Goal: Information Seeking & Learning: Learn about a topic

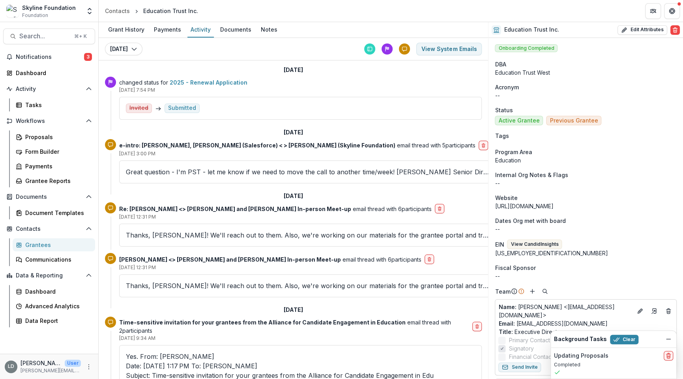
scroll to position [50, 0]
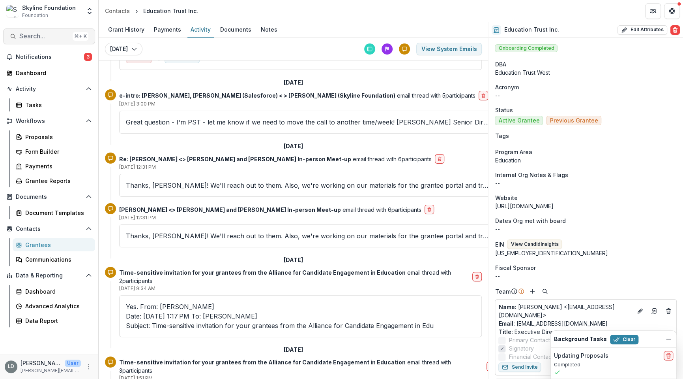
click at [54, 37] on span "Search..." at bounding box center [44, 35] width 50 height 7
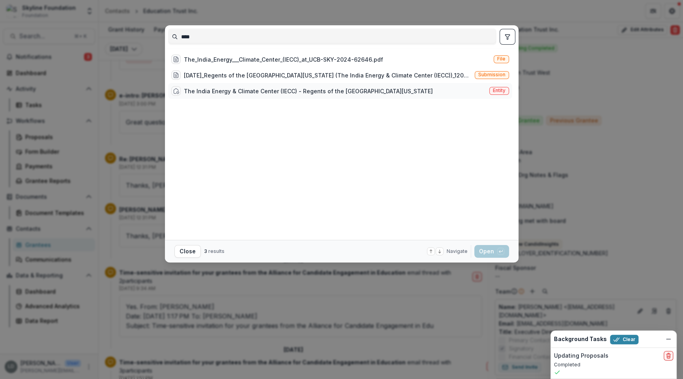
type input "****"
click at [223, 94] on div "The India Energy & Climate Center (IECC) - Regents of the [GEOGRAPHIC_DATA][US_…" at bounding box center [308, 91] width 249 height 8
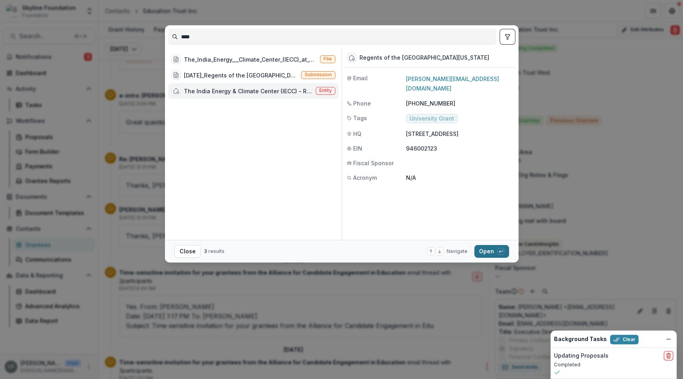
click at [485, 248] on button "Open with enter key" at bounding box center [491, 251] width 35 height 13
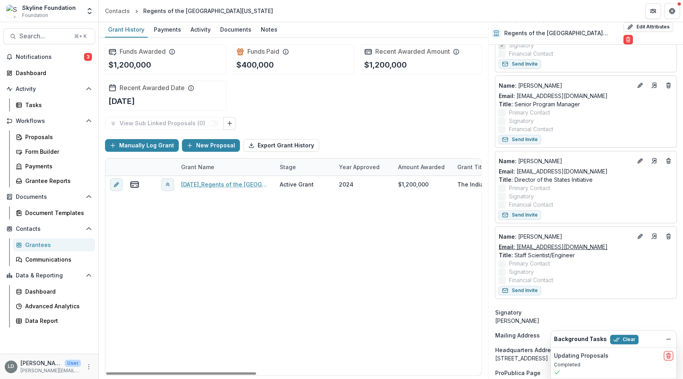
scroll to position [337, 0]
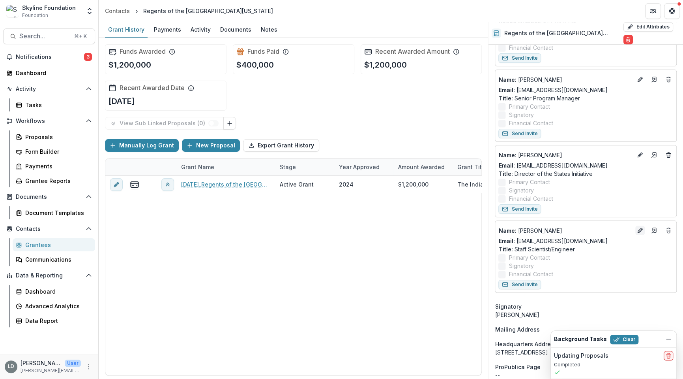
click at [637, 233] on button "Edit" at bounding box center [639, 229] width 9 height 9
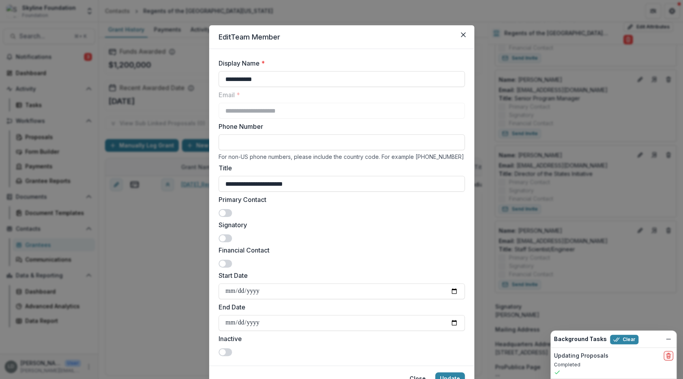
scroll to position [37, 0]
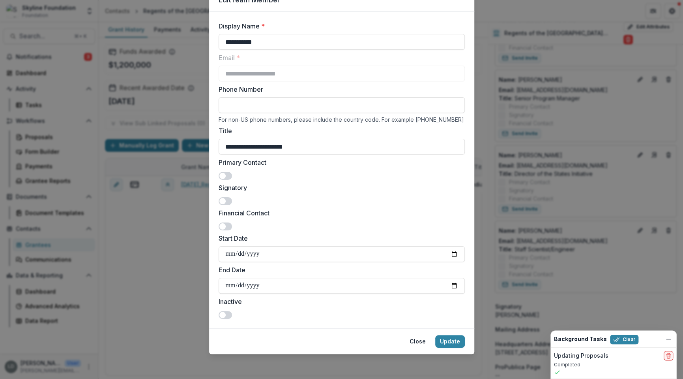
click at [226, 174] on span at bounding box center [225, 176] width 13 height 8
click at [226, 174] on span at bounding box center [228, 175] width 6 height 6
click at [421, 345] on button "Close" at bounding box center [418, 341] width 26 height 13
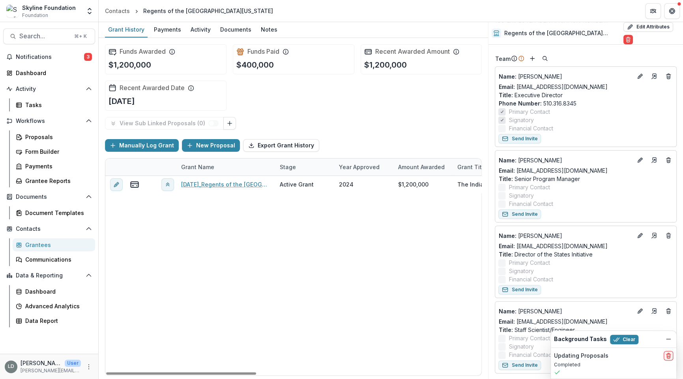
scroll to position [254, 0]
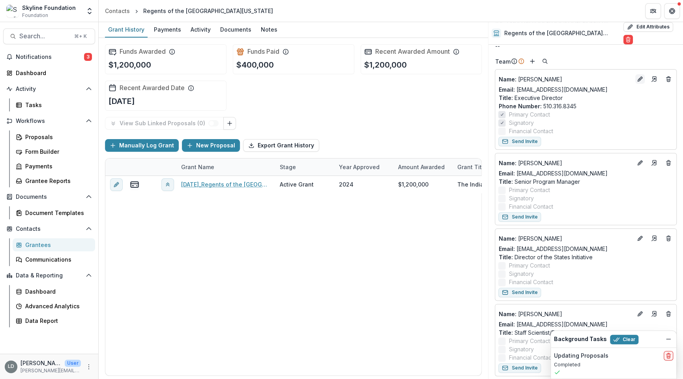
click at [639, 78] on icon "Edit" at bounding box center [640, 80] width 4 height 4
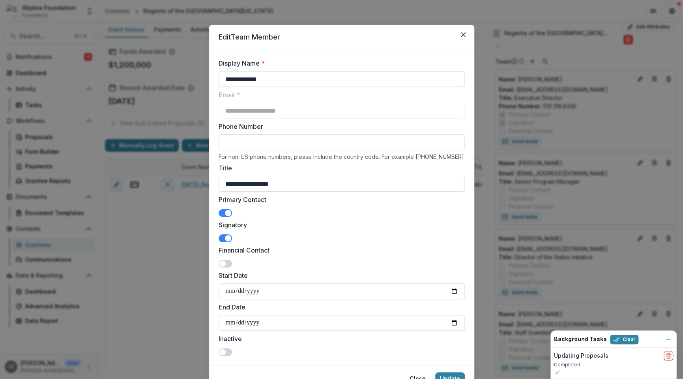
click at [226, 215] on span at bounding box center [228, 213] width 6 height 6
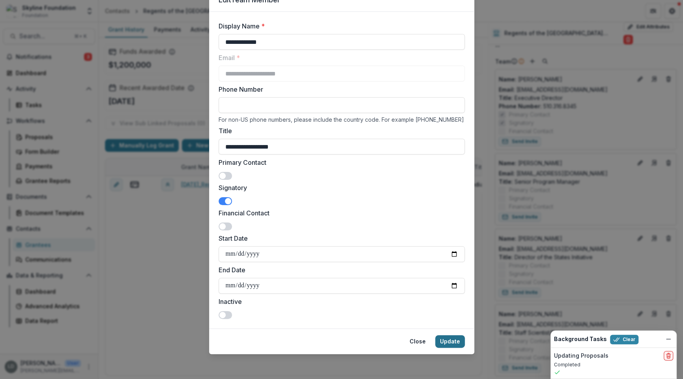
click at [445, 341] on button "Update" at bounding box center [450, 341] width 30 height 13
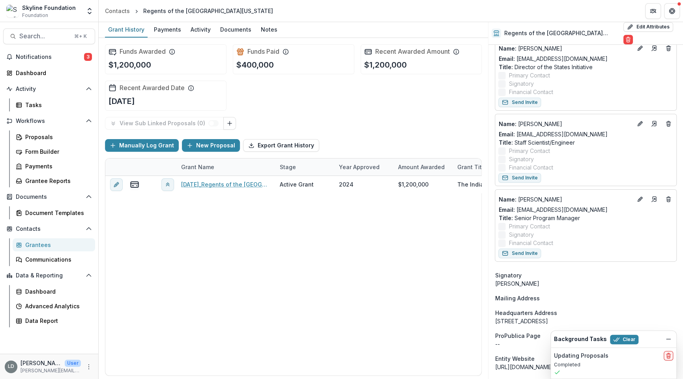
scroll to position [373, 0]
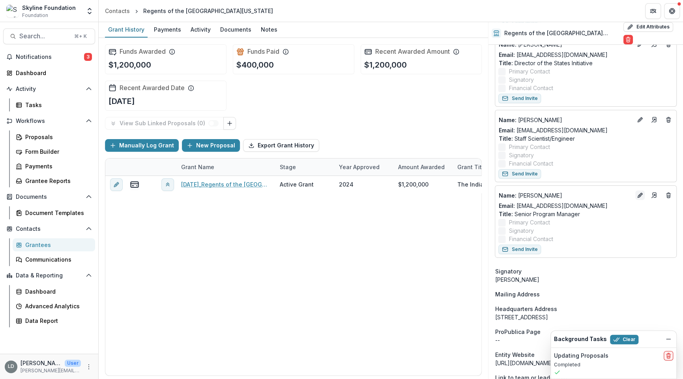
click at [638, 195] on icon "Edit" at bounding box center [640, 196] width 4 height 4
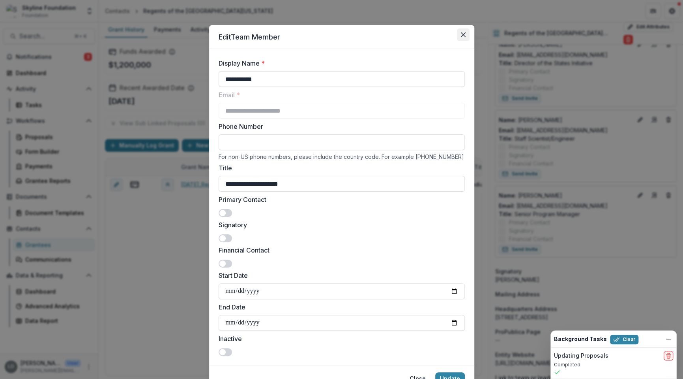
click at [462, 34] on icon "Close" at bounding box center [463, 34] width 5 height 5
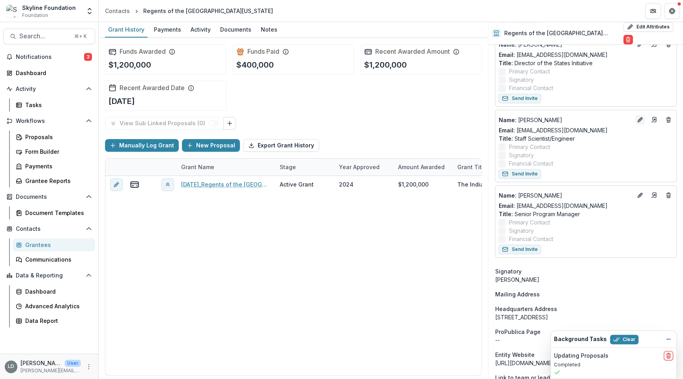
click at [639, 119] on line "Edit" at bounding box center [640, 120] width 2 height 2
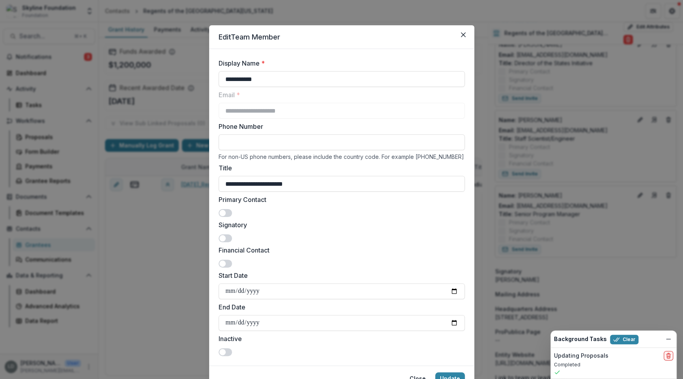
scroll to position [37, 0]
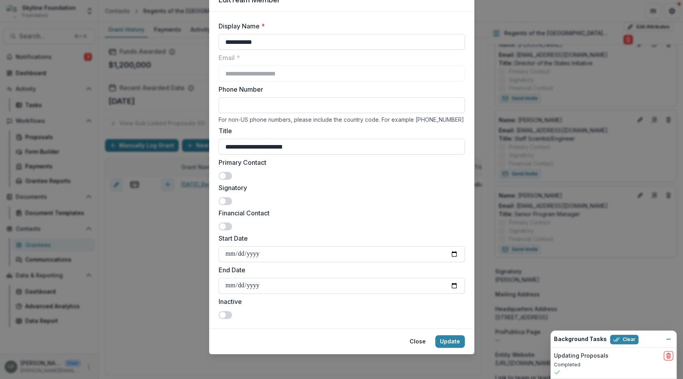
click at [225, 176] on span at bounding box center [225, 176] width 13 height 8
click at [450, 343] on button "Update" at bounding box center [450, 341] width 30 height 13
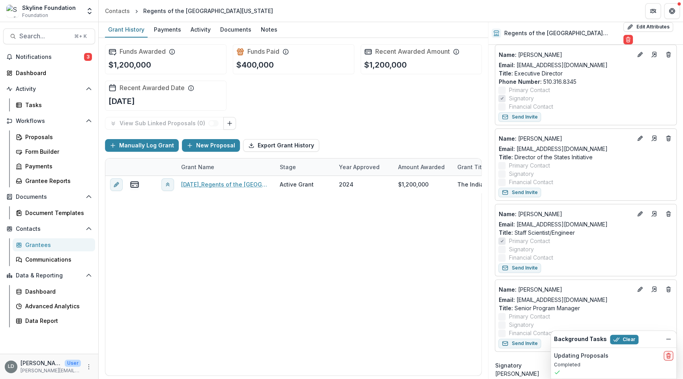
scroll to position [278, 0]
click at [64, 34] on span "Search..." at bounding box center [44, 35] width 50 height 7
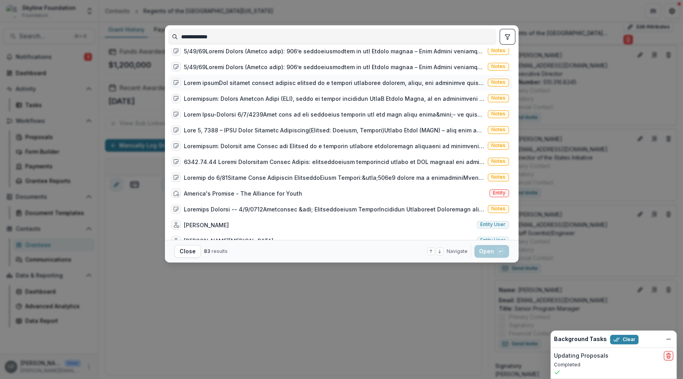
scroll to position [44, 0]
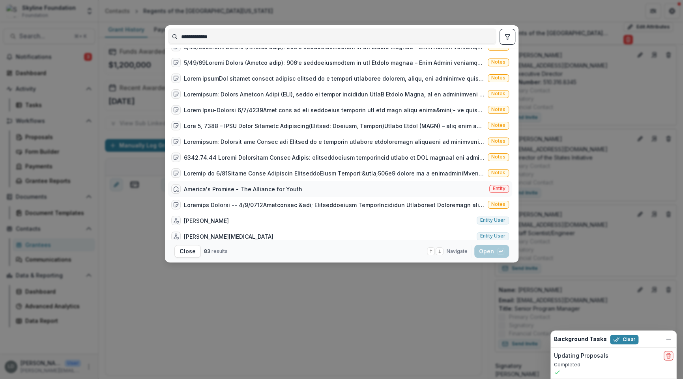
type input "**********"
click at [227, 189] on div "America's Promise - The Alliance for Youth" at bounding box center [243, 189] width 118 height 8
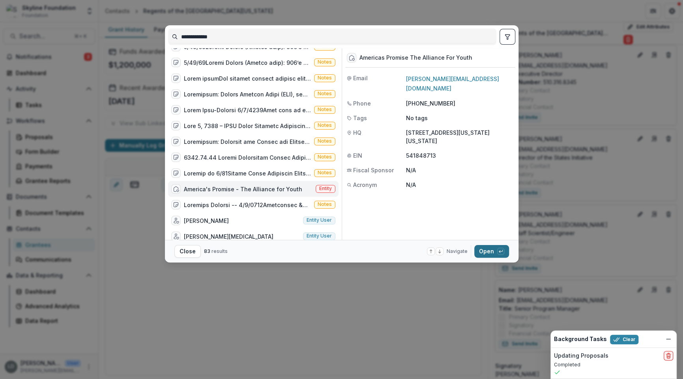
click at [491, 251] on button "Open with enter key" at bounding box center [491, 251] width 35 height 13
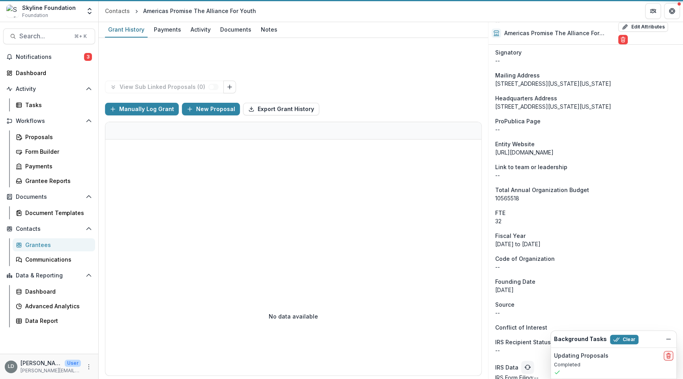
scroll to position [251, 0]
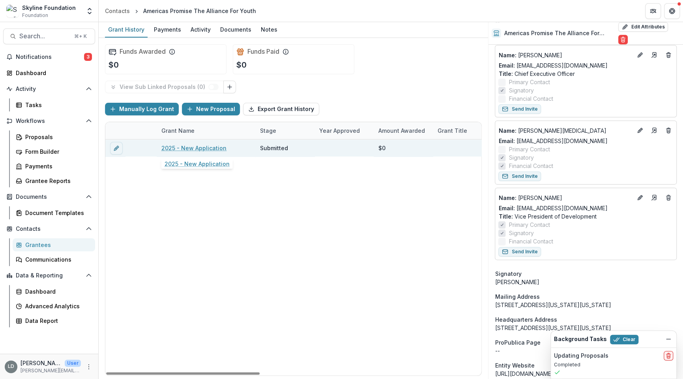
click at [199, 147] on link "2025 - New Application" at bounding box center [193, 148] width 65 height 8
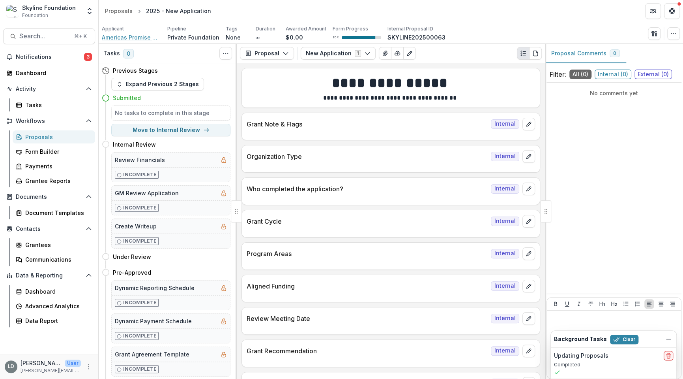
click at [142, 37] on span "Americas Promise The Alliance For Youth" at bounding box center [131, 37] width 59 height 8
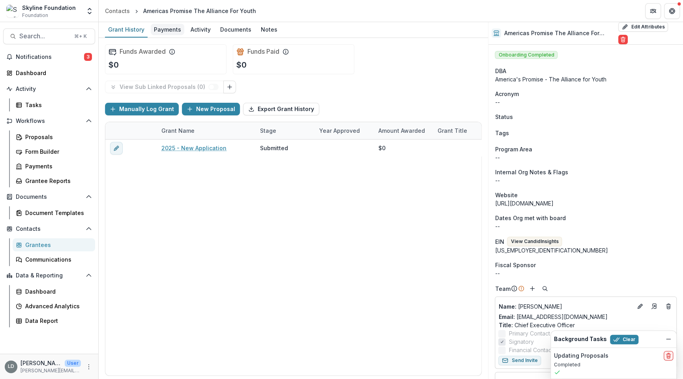
click at [168, 32] on div "Payments" at bounding box center [168, 29] width 34 height 11
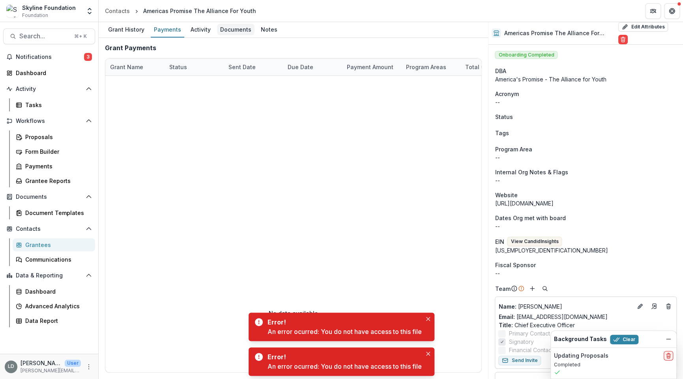
click at [227, 34] on div "Documents" at bounding box center [235, 29] width 37 height 11
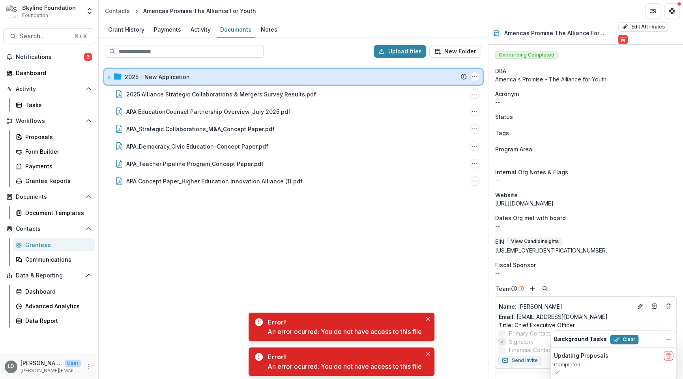
click at [191, 75] on div "2025 - New Application" at bounding box center [296, 77] width 342 height 8
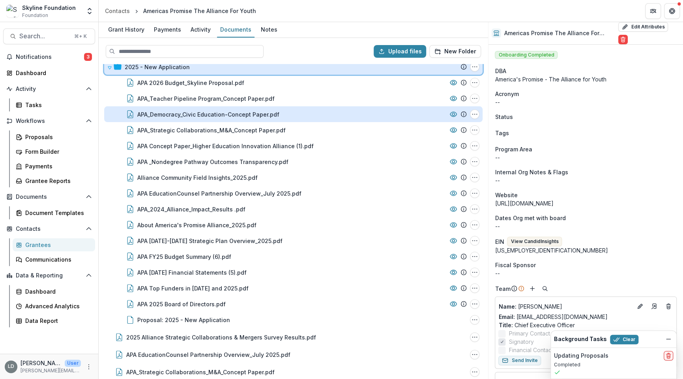
scroll to position [12, 0]
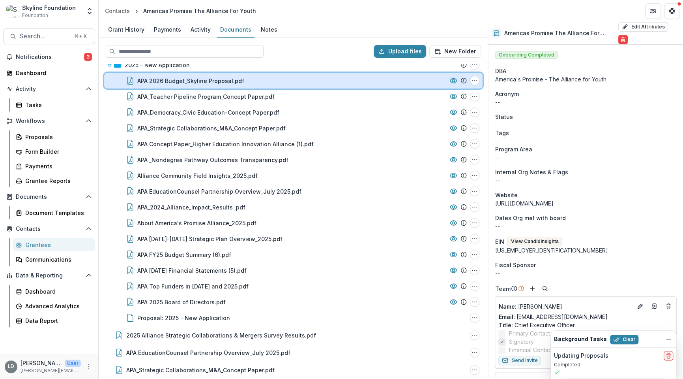
click at [191, 75] on div "APA 2026 Budget_Skyline Proposal.pdf File Options Download Rename" at bounding box center [293, 81] width 379 height 16
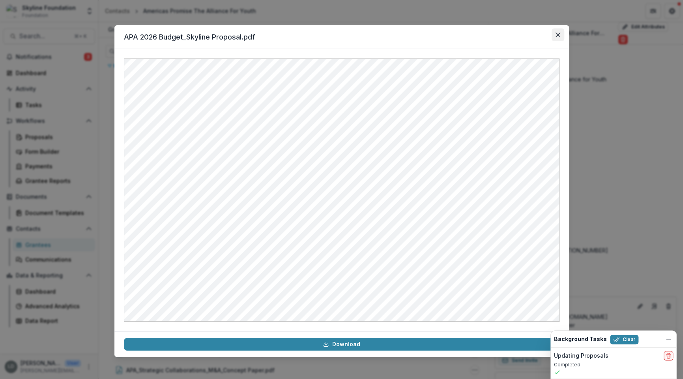
click at [557, 37] on button "Close" at bounding box center [558, 34] width 13 height 13
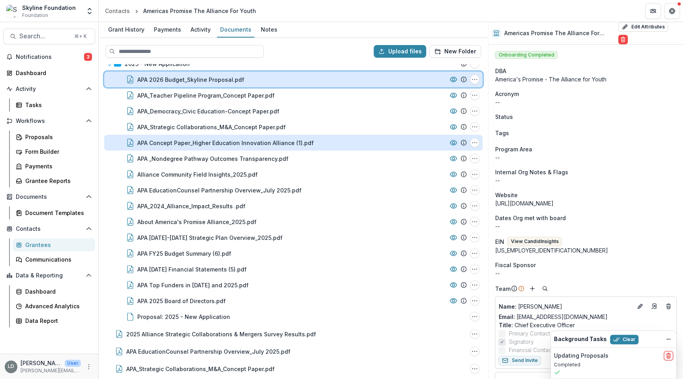
scroll to position [68, 0]
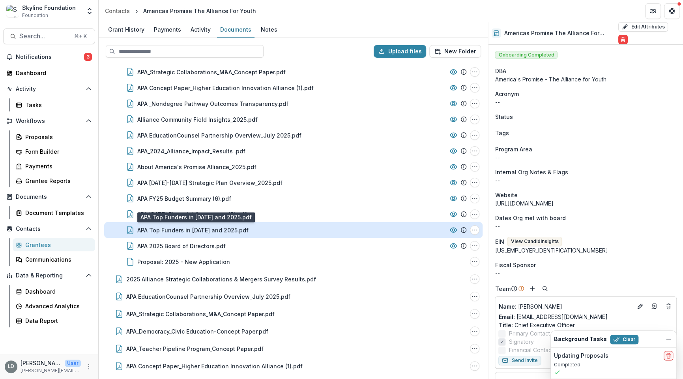
click at [214, 226] on div "APA Top Funders in 2024 and 2025.pdf" at bounding box center [192, 230] width 111 height 8
